Goal: Check status: Check status

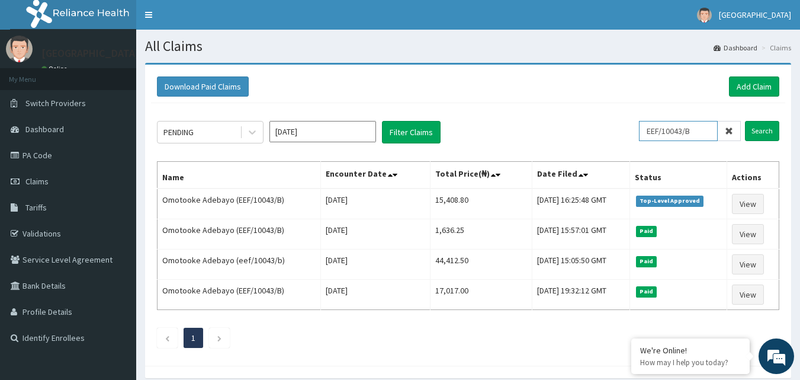
drag, startPoint x: 702, startPoint y: 133, endPoint x: 641, endPoint y: 131, distance: 61.0
click at [641, 131] on div "PENDING [DATE] Filter Claims EEF/10043/B Search" at bounding box center [468, 132] width 622 height 22
type input "RNC/10006/H"
click at [765, 128] on input "Search" at bounding box center [762, 131] width 34 height 20
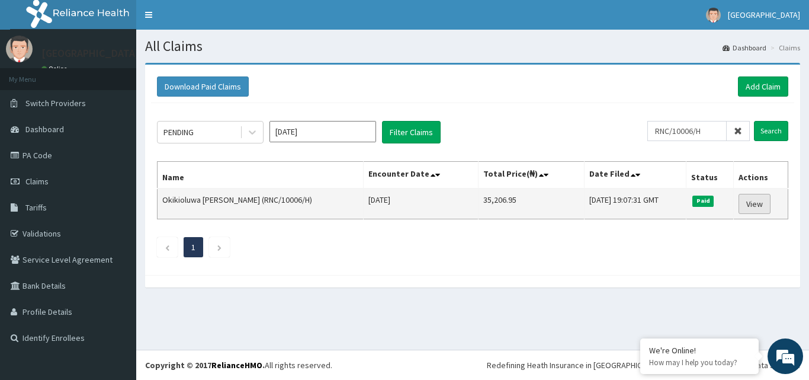
click at [751, 202] on link "View" at bounding box center [754, 204] width 32 height 20
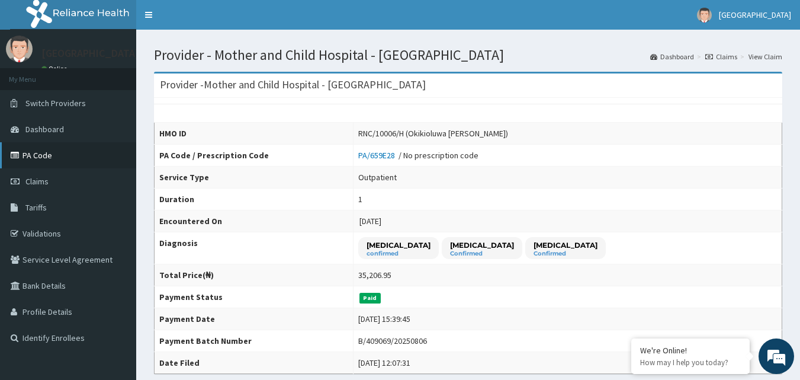
click at [30, 155] on link "PA Code" at bounding box center [68, 155] width 136 height 26
